Goal: Task Accomplishment & Management: Use online tool/utility

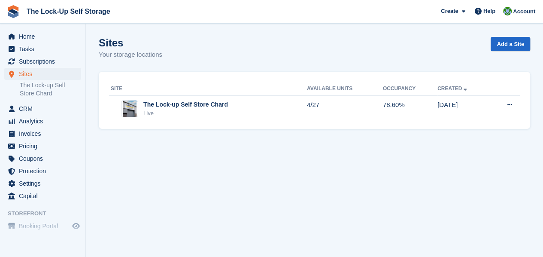
click at [277, 110] on div "The Lock-up Self Store Chard Live" at bounding box center [209, 109] width 196 height 18
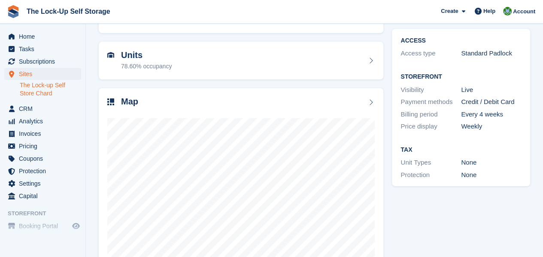
scroll to position [109, 0]
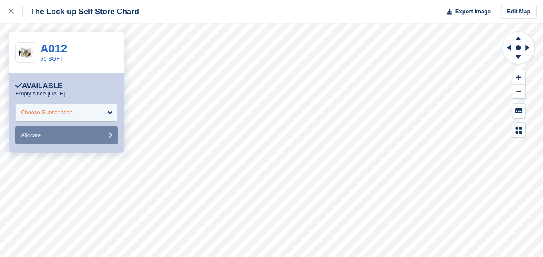
click at [110, 116] on div "Choose Subscription" at bounding box center [66, 112] width 102 height 17
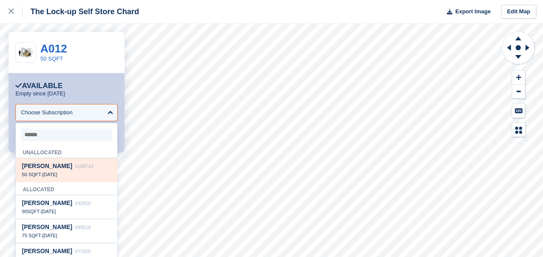
click at [87, 172] on div "[PERSON_NAME] #100714 50 SQFT - [DATE]" at bounding box center [66, 170] width 101 height 24
select select "******"
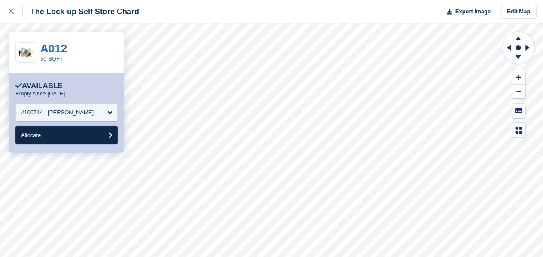
click at [97, 133] on button "Allocate" at bounding box center [66, 135] width 102 height 18
